Goal: Task Accomplishment & Management: Manage account settings

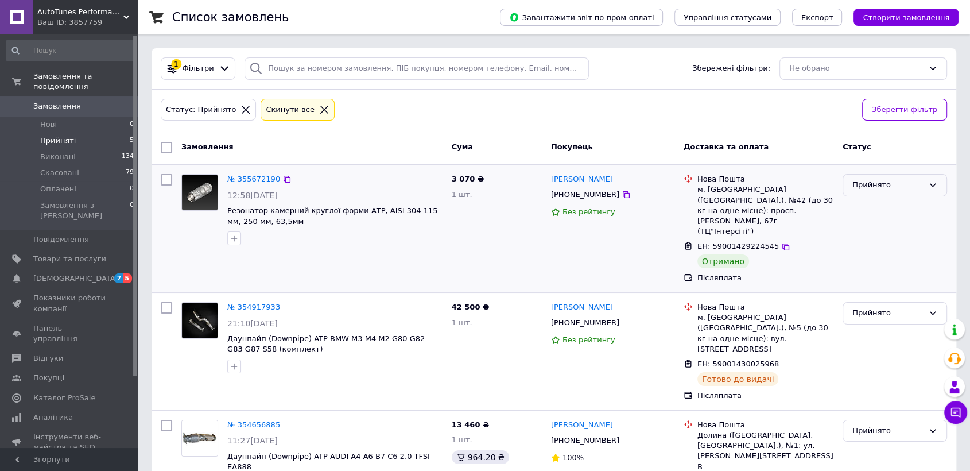
click at [854, 185] on div "Прийнято" at bounding box center [888, 185] width 71 height 12
click at [866, 212] on li "Виконано" at bounding box center [894, 209] width 103 height 21
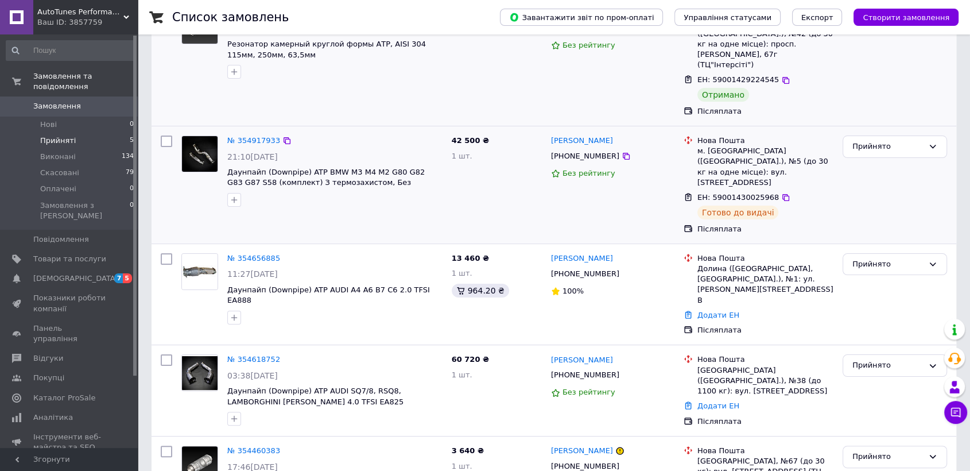
scroll to position [188, 0]
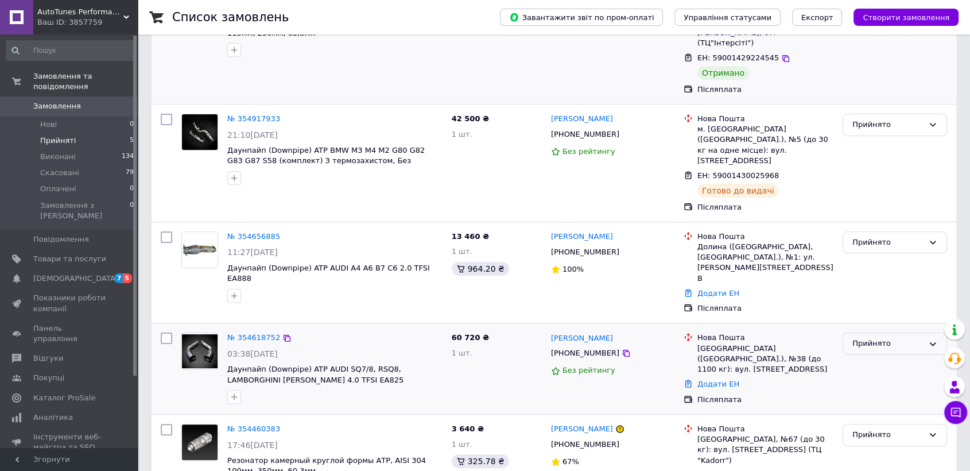
click at [875, 338] on div "Прийнято" at bounding box center [888, 344] width 71 height 12
click at [868, 378] on li "Скасовано" at bounding box center [894, 388] width 103 height 21
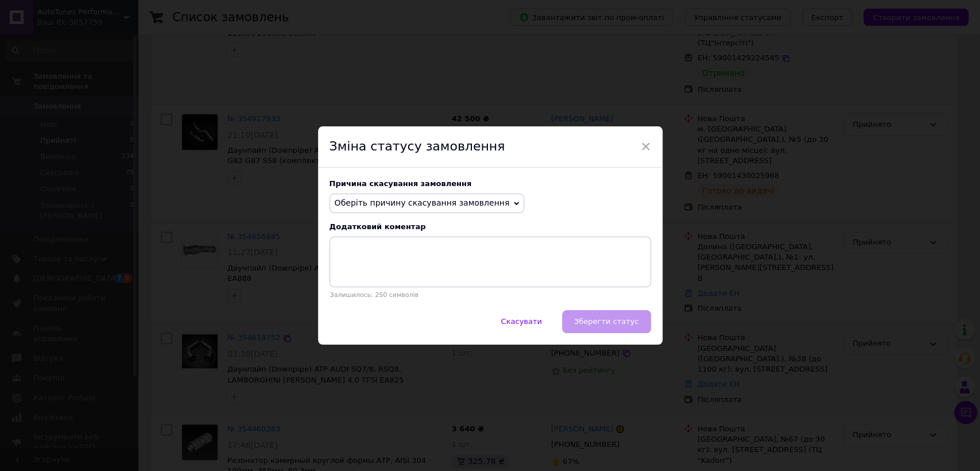
click at [426, 190] on div "Причина скасування замовлення Оберіть причину скасування замовлення Немає в ная…" at bounding box center [490, 239] width 344 height 142
click at [428, 208] on span "Оберіть причину скасування замовлення" at bounding box center [427, 203] width 195 height 20
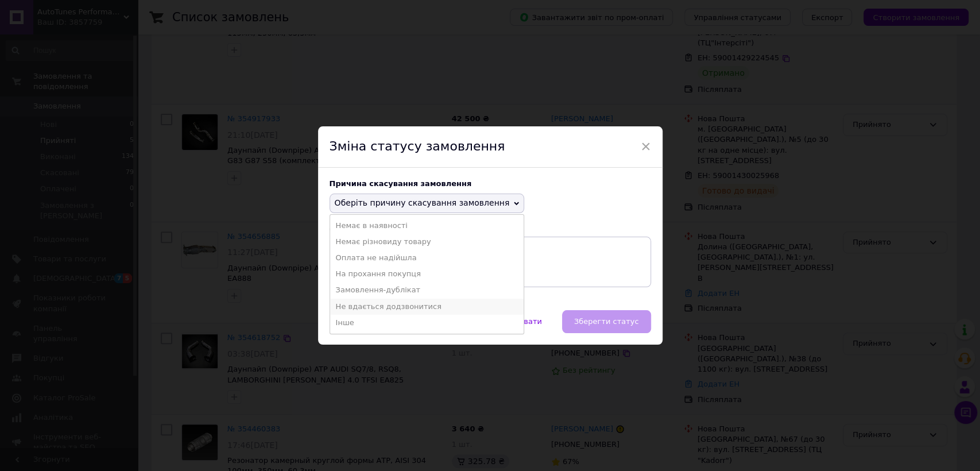
click at [398, 307] on li "Не вдається додзвонитися" at bounding box center [427, 307] width 194 height 16
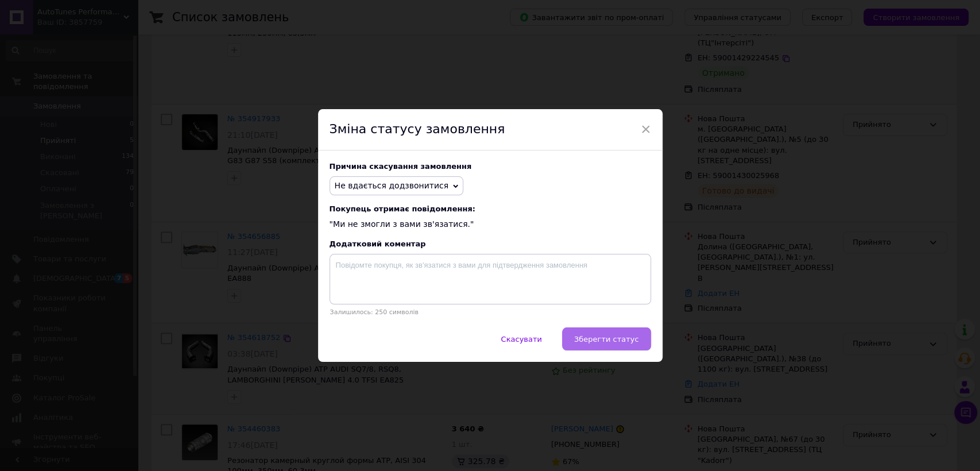
click at [629, 341] on span "Зберегти статус" at bounding box center [606, 339] width 65 height 9
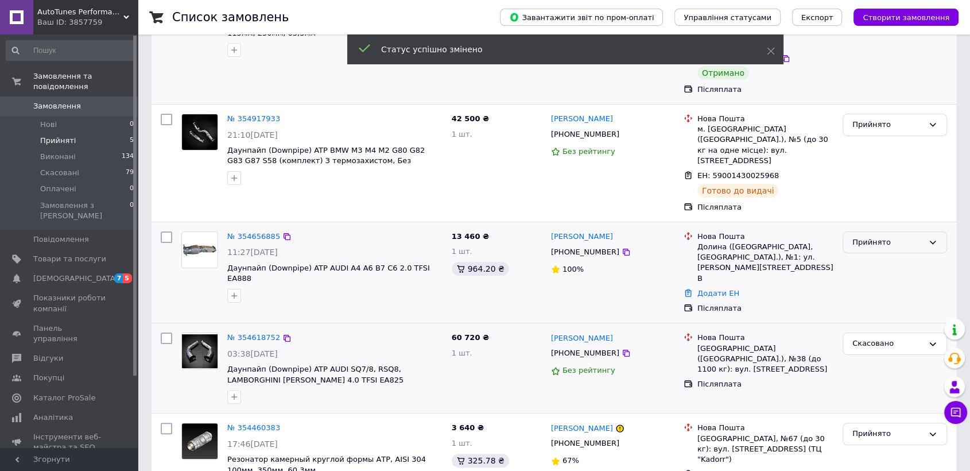
click at [863, 237] on div "Прийнято" at bounding box center [888, 243] width 71 height 12
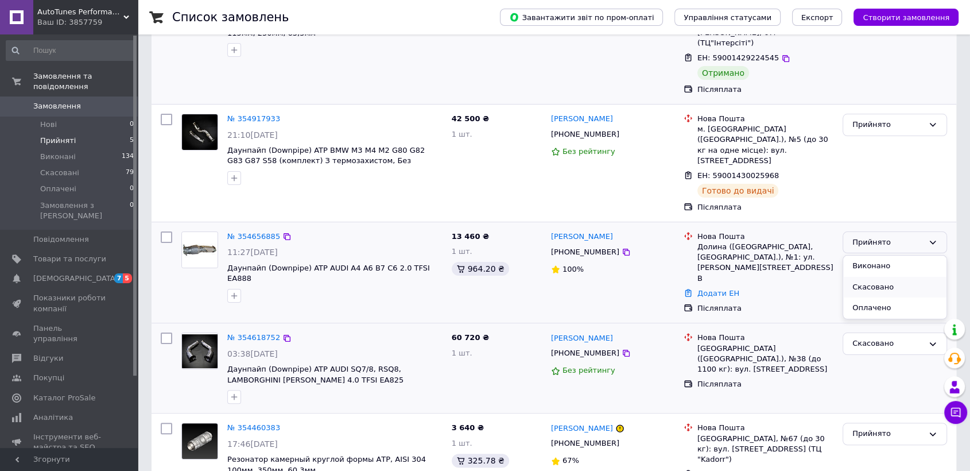
click at [870, 277] on li "Скасовано" at bounding box center [894, 287] width 103 height 21
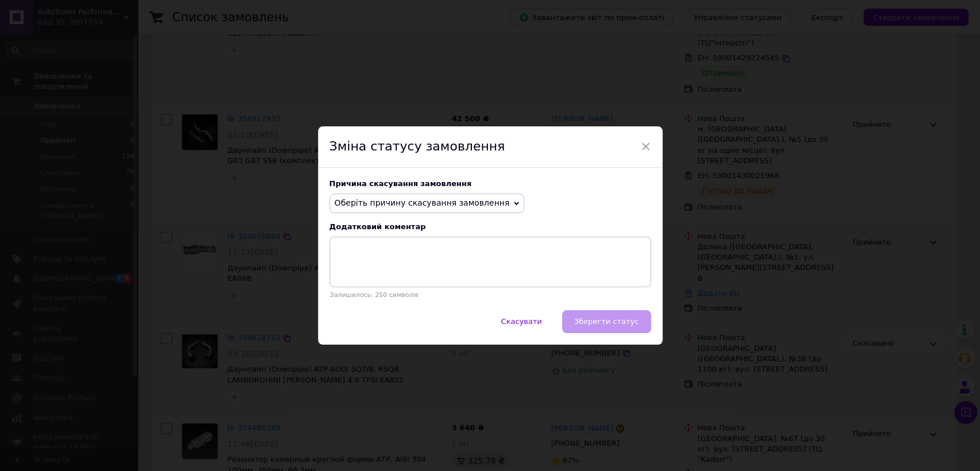
click at [433, 200] on span "Оберіть причину скасування замовлення" at bounding box center [422, 202] width 175 height 9
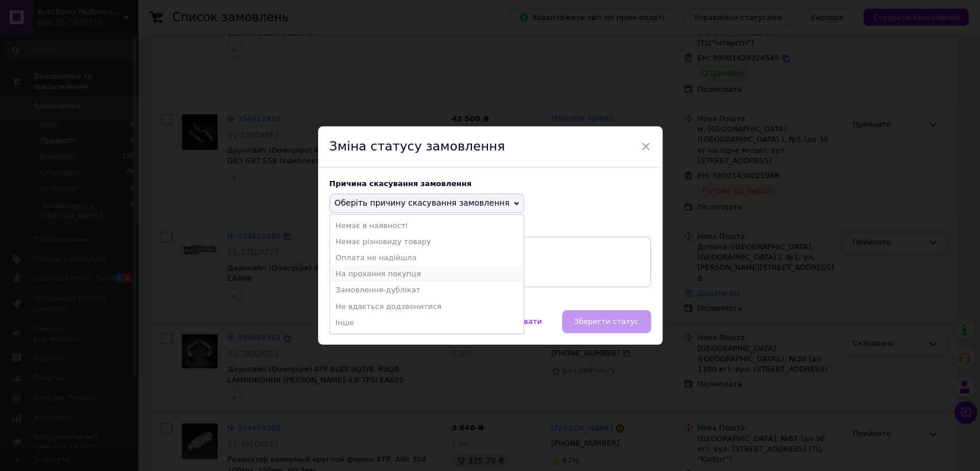
click at [364, 269] on li "На прохання покупця" at bounding box center [427, 274] width 194 height 16
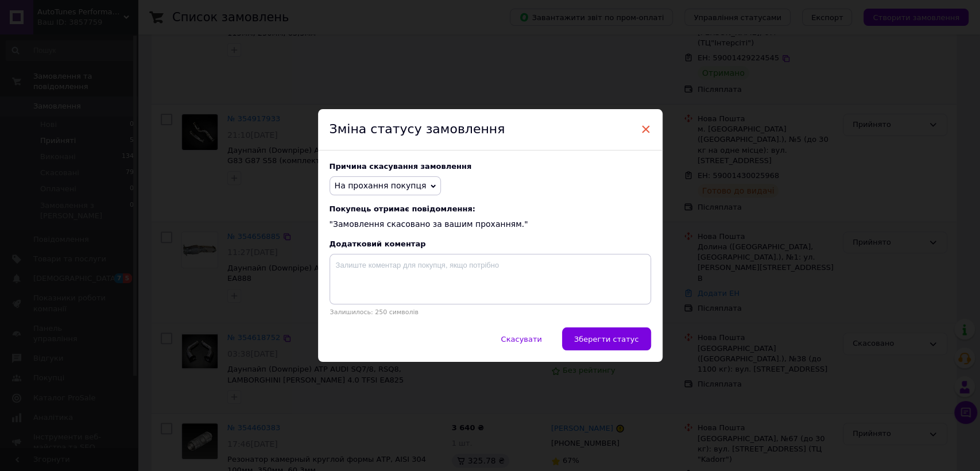
click at [642, 125] on span "×" at bounding box center [646, 129] width 10 height 20
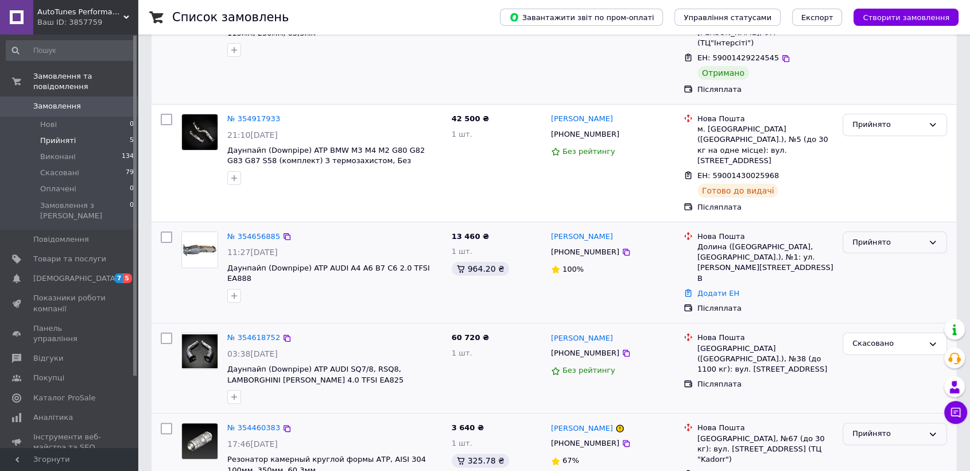
click at [876, 428] on div "Прийнято" at bounding box center [888, 434] width 71 height 12
click at [881, 468] on li "Скасовано" at bounding box center [894, 478] width 103 height 21
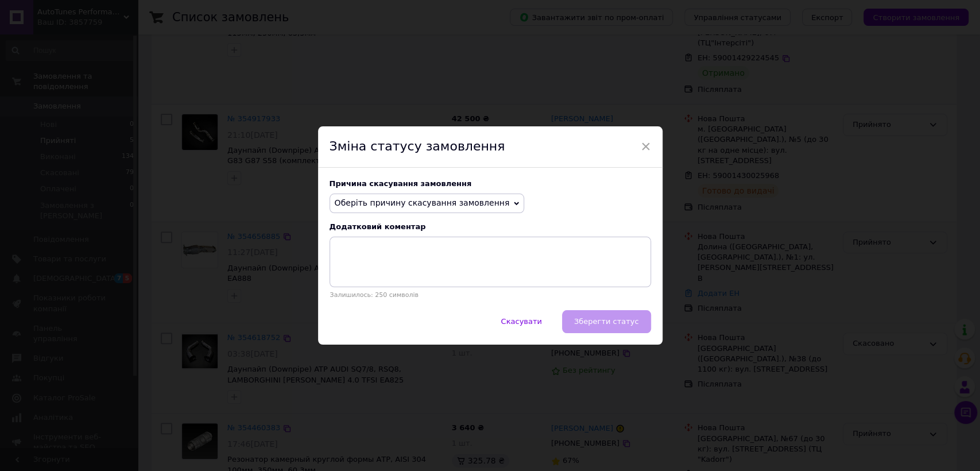
click at [440, 200] on span "Оберіть причину скасування замовлення" at bounding box center [422, 202] width 175 height 9
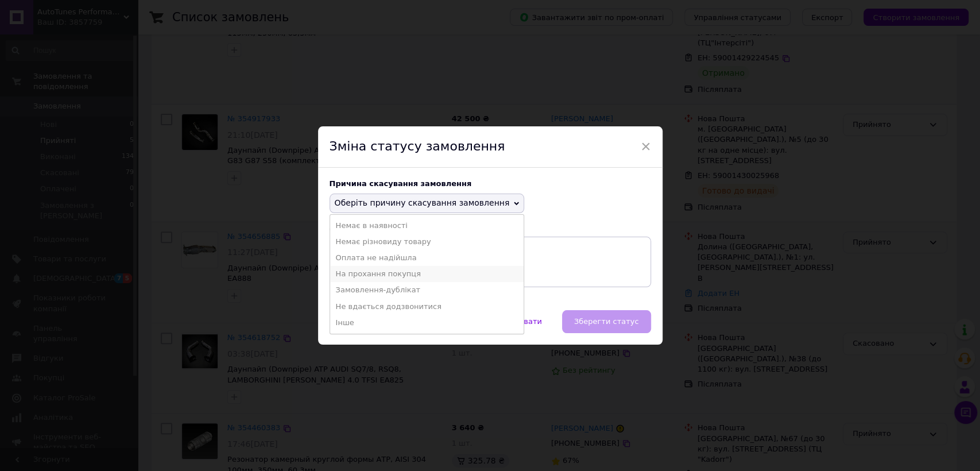
click at [392, 274] on li "На прохання покупця" at bounding box center [427, 274] width 194 height 16
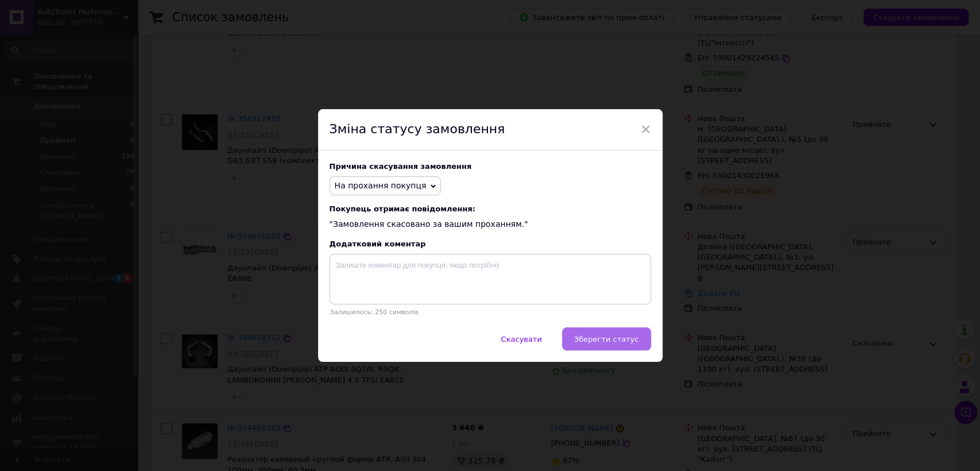
click at [615, 342] on span "Зберегти статус" at bounding box center [606, 339] width 65 height 9
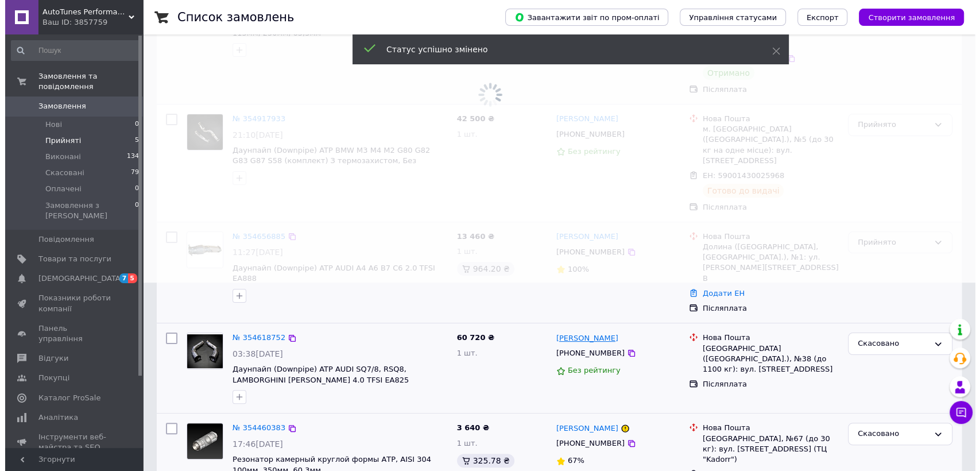
scroll to position [0, 0]
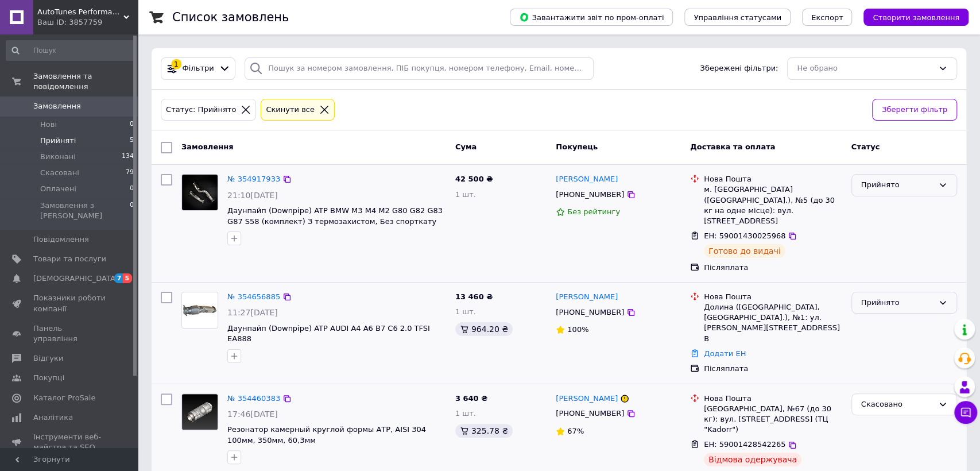
click at [876, 185] on div "Прийнято" at bounding box center [897, 185] width 72 height 12
click at [878, 210] on li "Виконано" at bounding box center [904, 209] width 104 height 21
click at [874, 188] on div "Виконано" at bounding box center [897, 185] width 72 height 12
click at [870, 212] on li "Прийнято" at bounding box center [904, 209] width 104 height 21
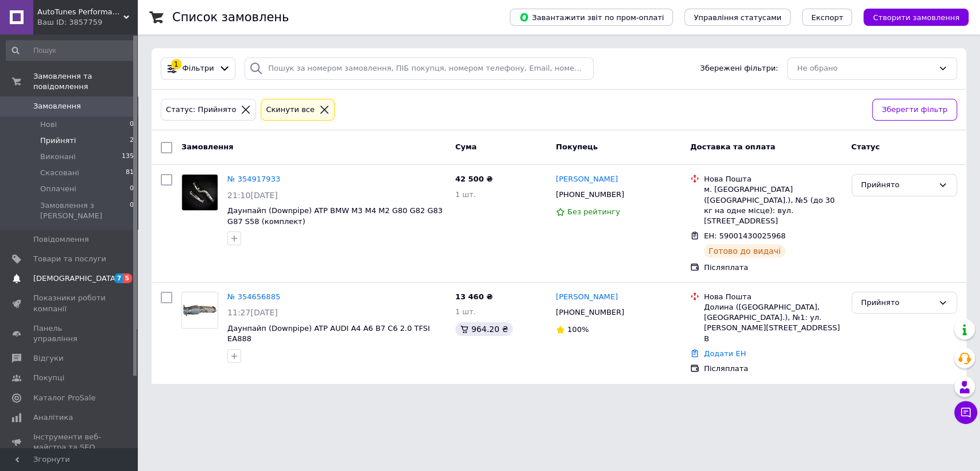
click at [38, 273] on span "[DEMOGRAPHIC_DATA]" at bounding box center [75, 278] width 85 height 10
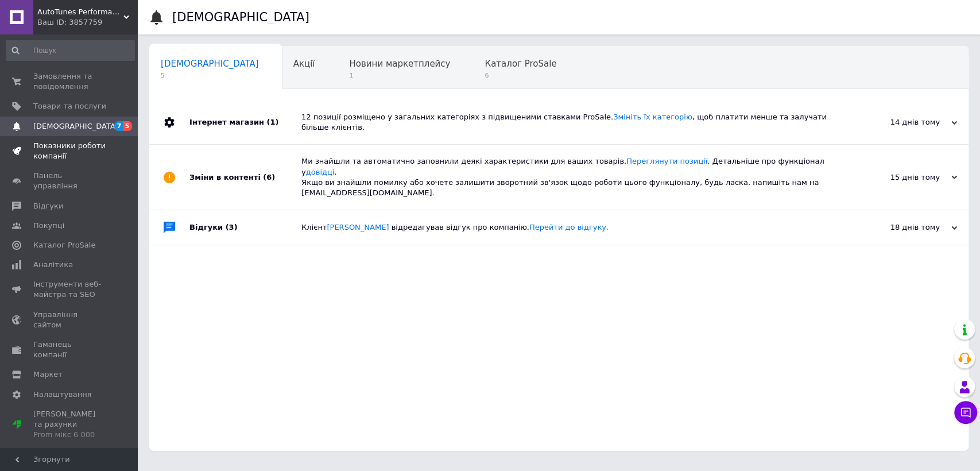
click at [60, 153] on span "Показники роботи компанії" at bounding box center [69, 151] width 73 height 21
